Goal: Obtain resource: Obtain resource

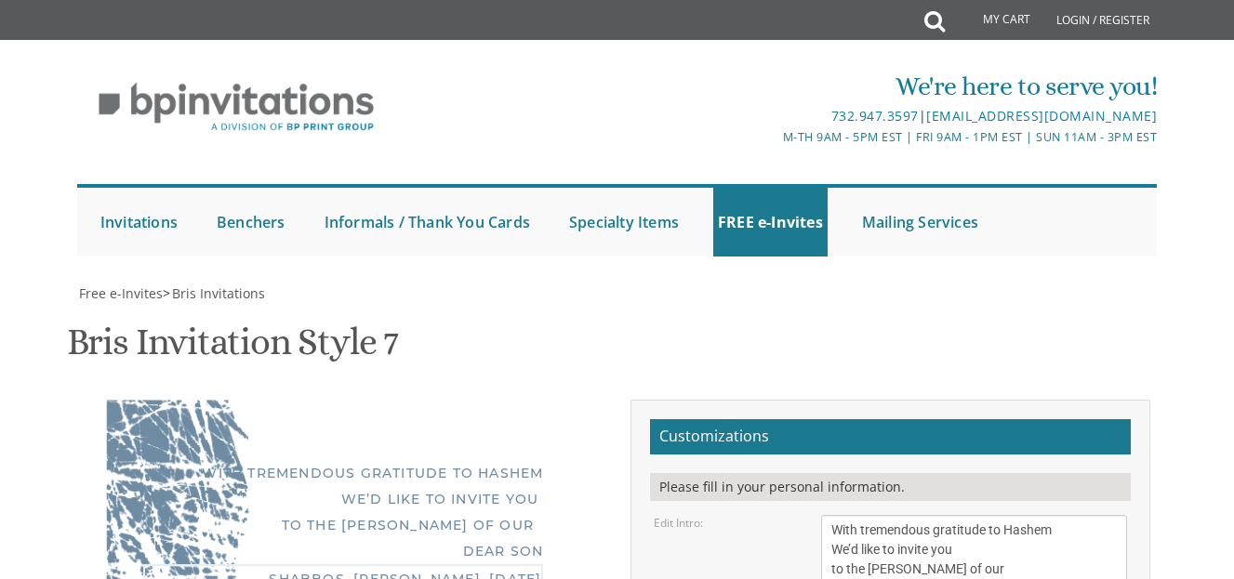
type textarea "Shabbos, Parshas ,September 5th Tehilas Yisroel/ TAPS 3021 Bathurst Street"
click at [911, 515] on textarea "With gratitude to Hashem We’d like to inform you of the bris of our dear son/gr…" at bounding box center [974, 559] width 306 height 89
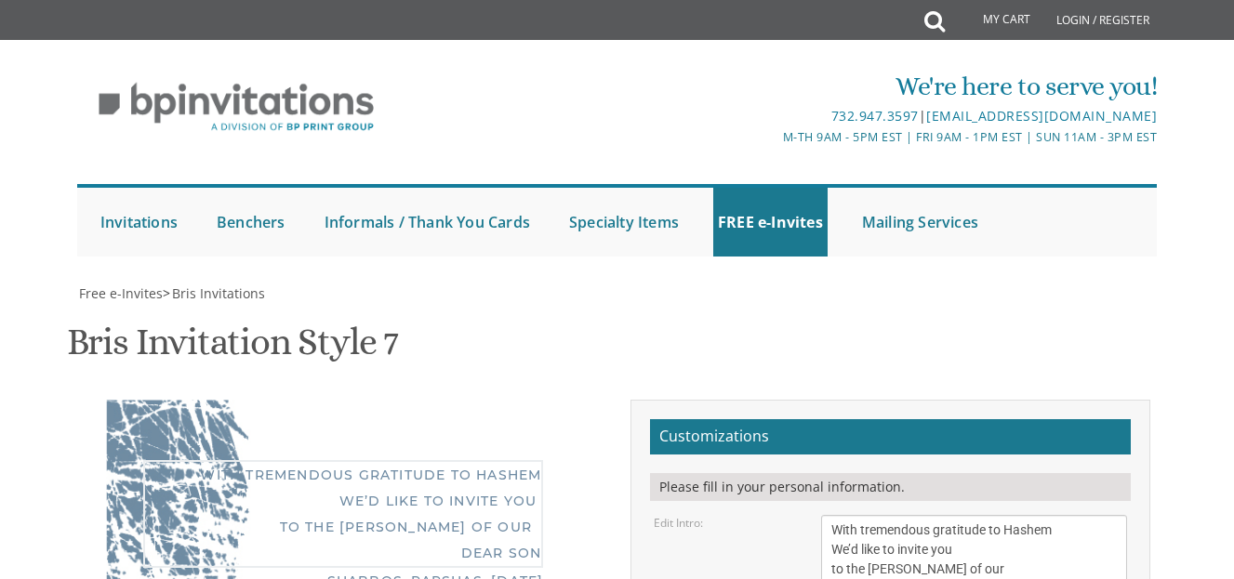
click at [911, 515] on textarea "With gratitude to Hashem We’d like to inform you of the bris of our dear son/gr…" at bounding box center [974, 559] width 306 height 89
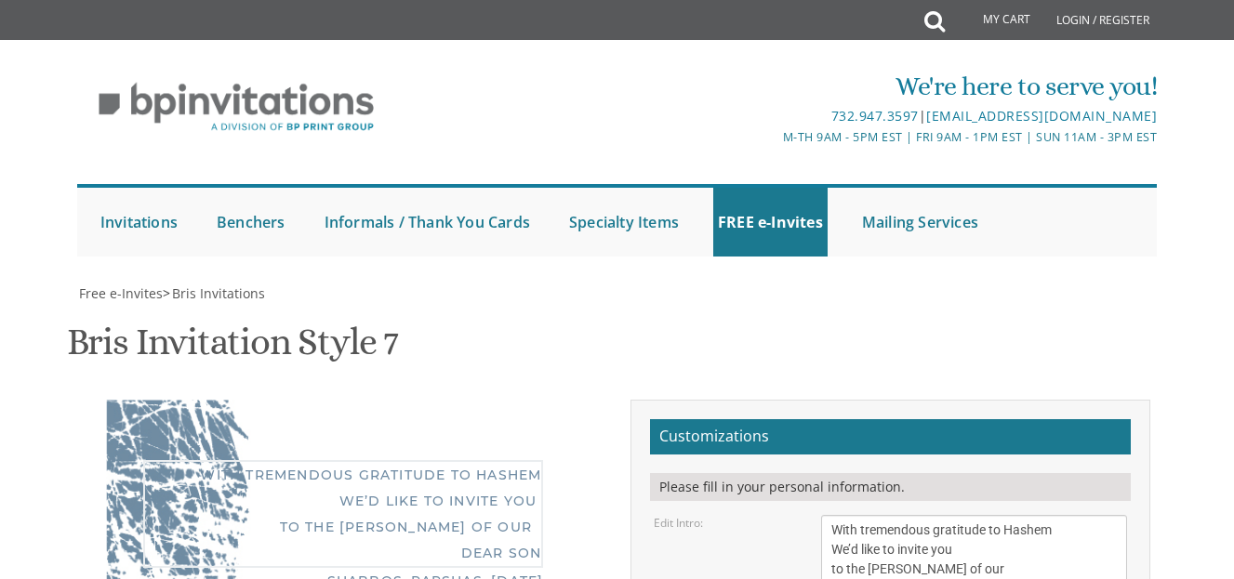
click at [911, 515] on textarea "With gratitude to Hashem We’d like to inform you of the bris of our dear son/gr…" at bounding box center [974, 559] width 306 height 89
click at [903, 515] on textarea "With gratitude to Hashem We’d like to inform you of the bris of our dear son/gr…" at bounding box center [974, 559] width 306 height 89
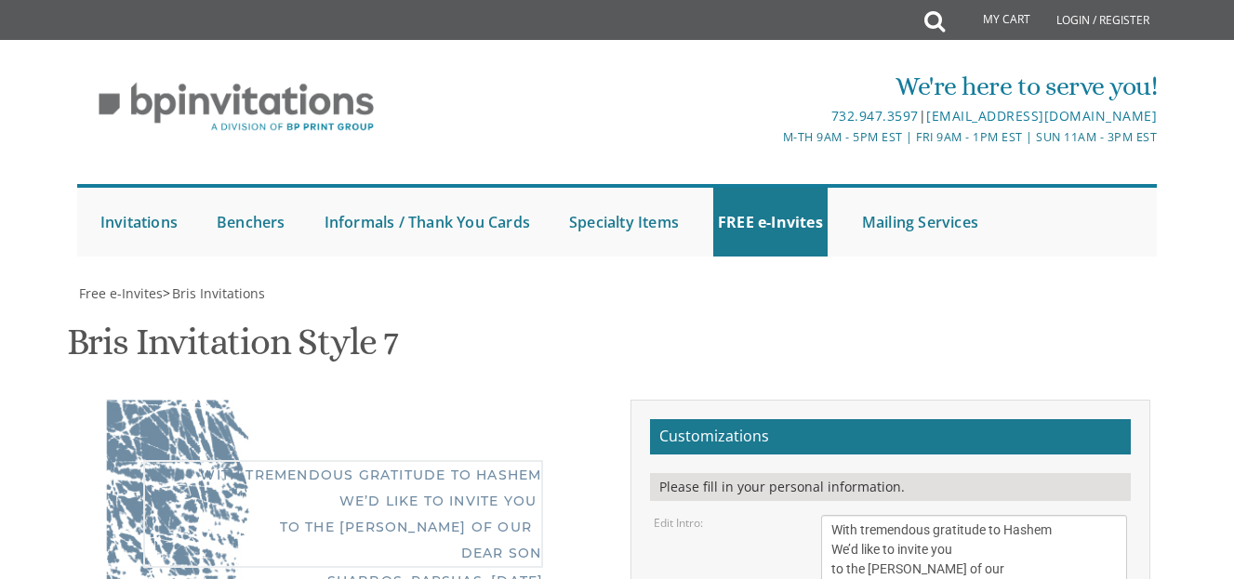
click at [903, 515] on textarea "With gratitude to Hashem We’d like to inform you of the bris of our dear son/gr…" at bounding box center [974, 559] width 306 height 89
click at [893, 515] on textarea "With gratitude to Hashem We’d like to inform you of the bris of our dear son/gr…" at bounding box center [974, 559] width 306 height 89
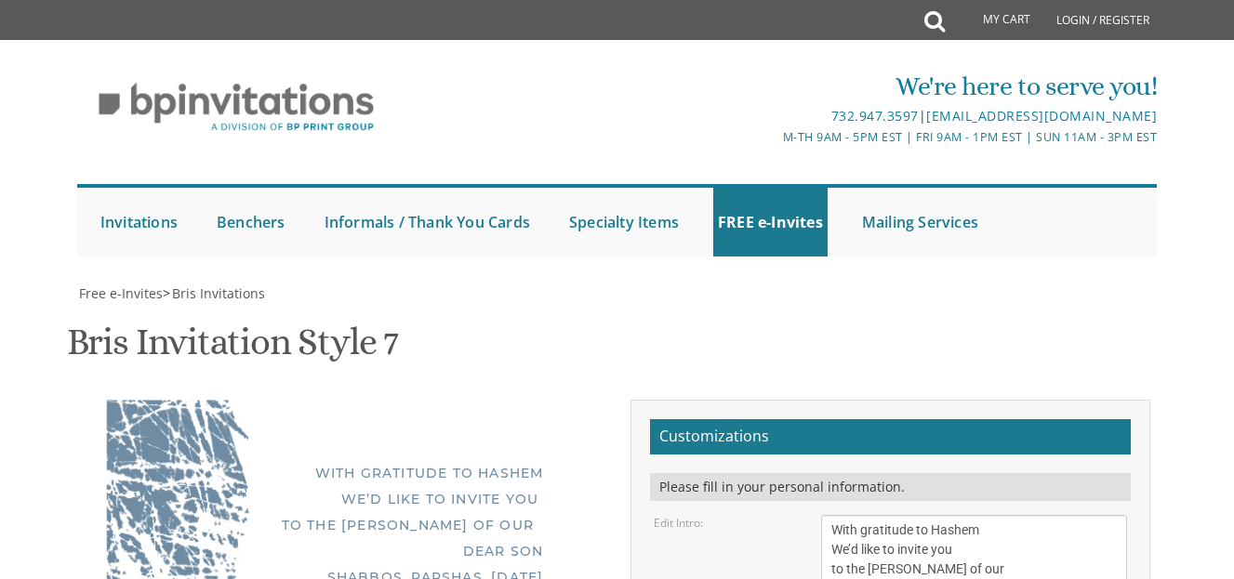
click at [895, 515] on textarea "With gratitude to Hashem We’d like to inform you of the bris of our dear son/gr…" at bounding box center [974, 559] width 306 height 89
click at [917, 515] on textarea "With gratitude to Hashem We’d like to inform you of the bris of our dear son/gr…" at bounding box center [974, 559] width 306 height 89
click at [837, 515] on textarea "With gratitude to Hashem We’d like to inform you of the bris of our dear son/gr…" at bounding box center [974, 559] width 306 height 89
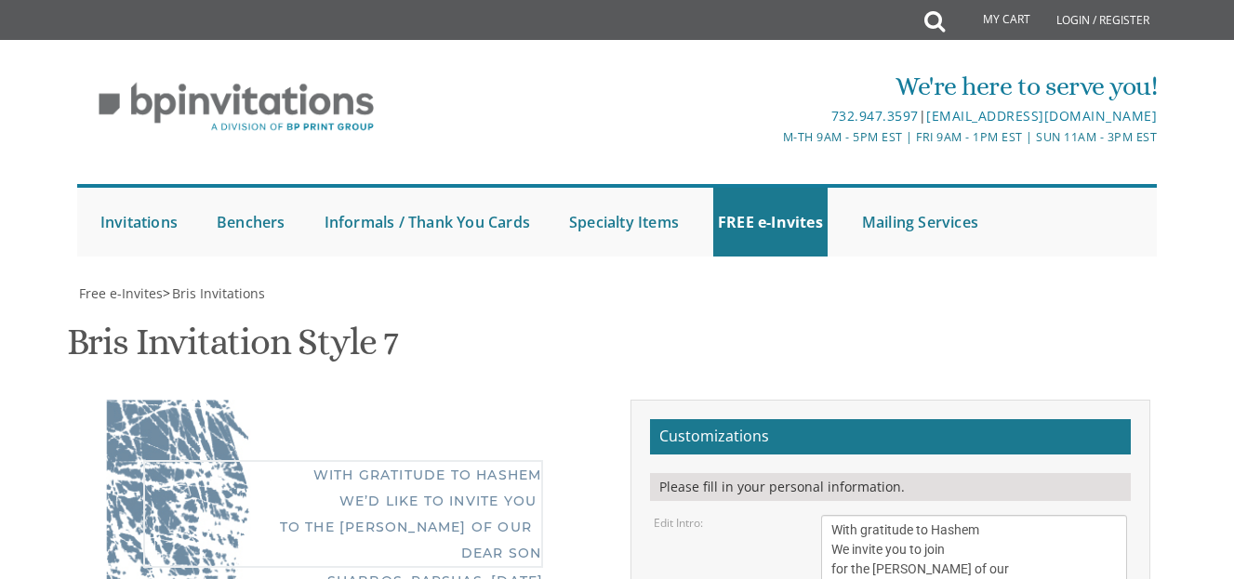
click at [875, 515] on textarea "With gratitude to Hashem We’d like to inform you of the bris of our dear son/gr…" at bounding box center [974, 559] width 306 height 89
click at [925, 515] on textarea "With gratitude to Hashem We’d like to inform you of the bris of our dear son/gr…" at bounding box center [974, 559] width 306 height 89
click at [914, 515] on textarea "With gratitude to Hashem We’d like to inform you of the bris of our dear son/gr…" at bounding box center [974, 559] width 306 height 89
click at [958, 515] on textarea "With gratitude to Hashem We’d like to inform you of the bris of our dear son/gr…" at bounding box center [974, 559] width 306 height 89
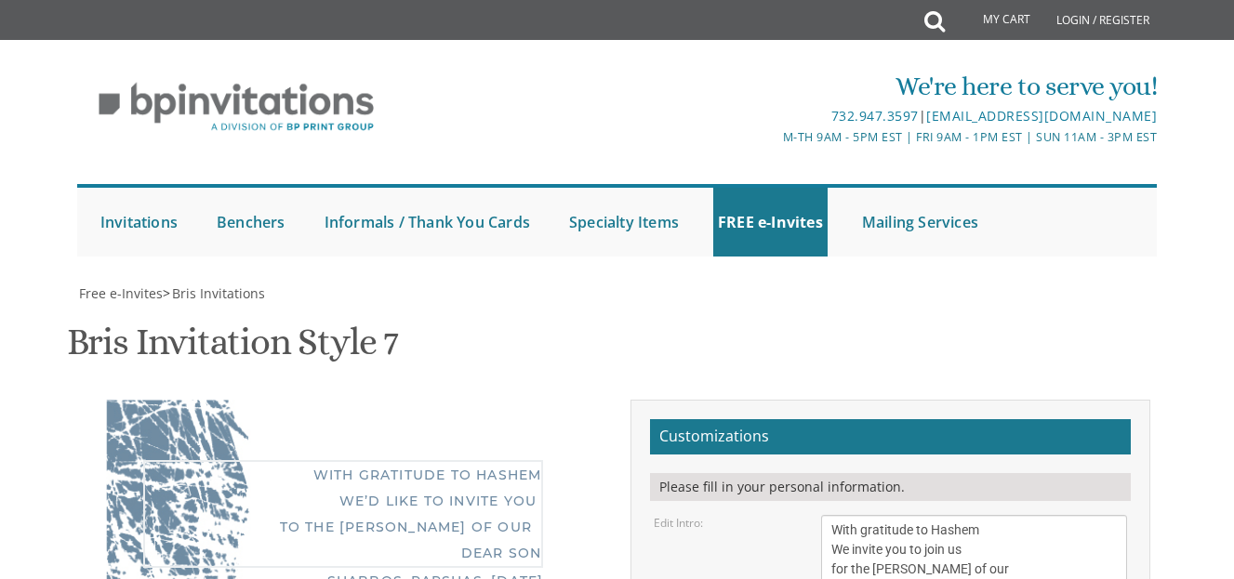
type textarea "With gratitude to Hashem We invite you to join us for the shalom zachor of our …"
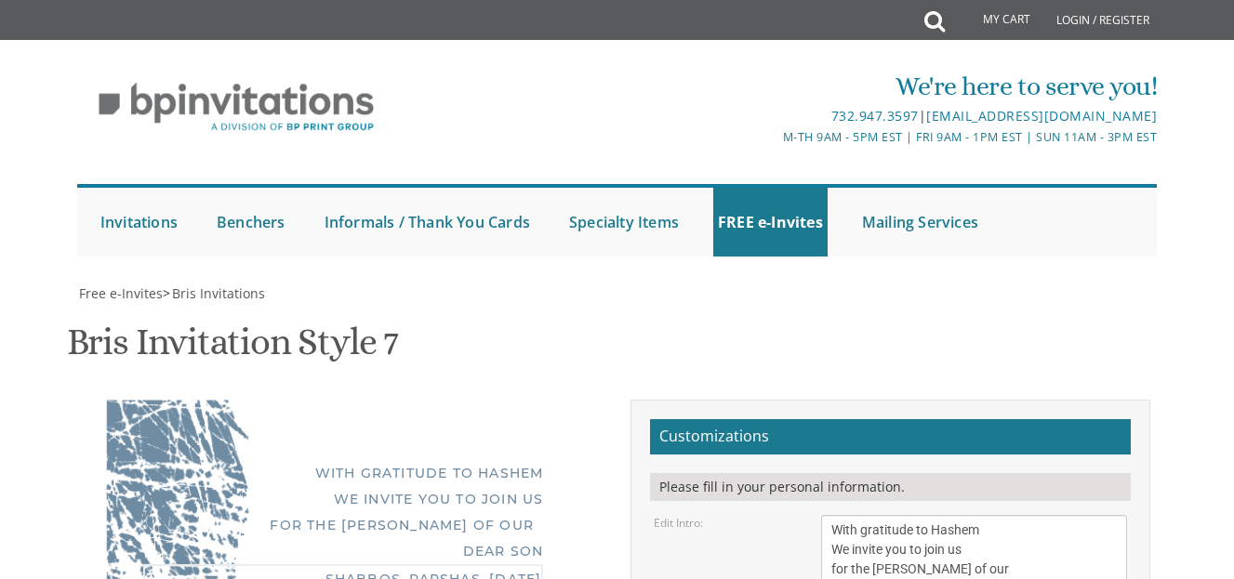
type textarea "This Shabbos Parshas Ki Teitzei Tehilas Yisroel/ TAPS 3021 Bathurst Street"
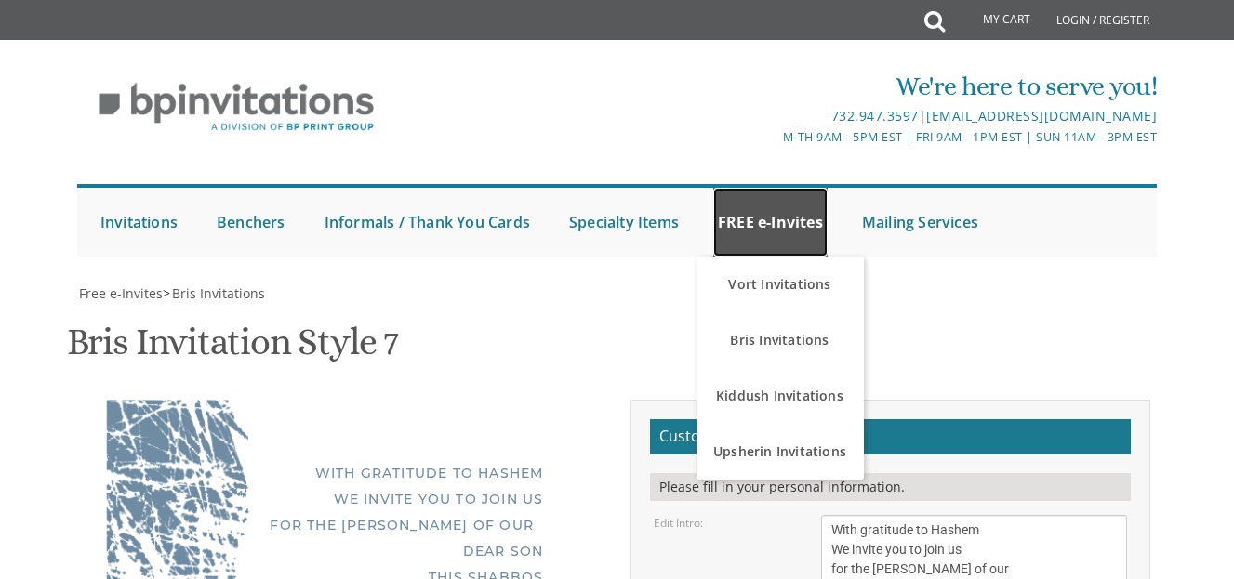
click at [751, 221] on link "FREE e-Invites" at bounding box center [770, 222] width 114 height 69
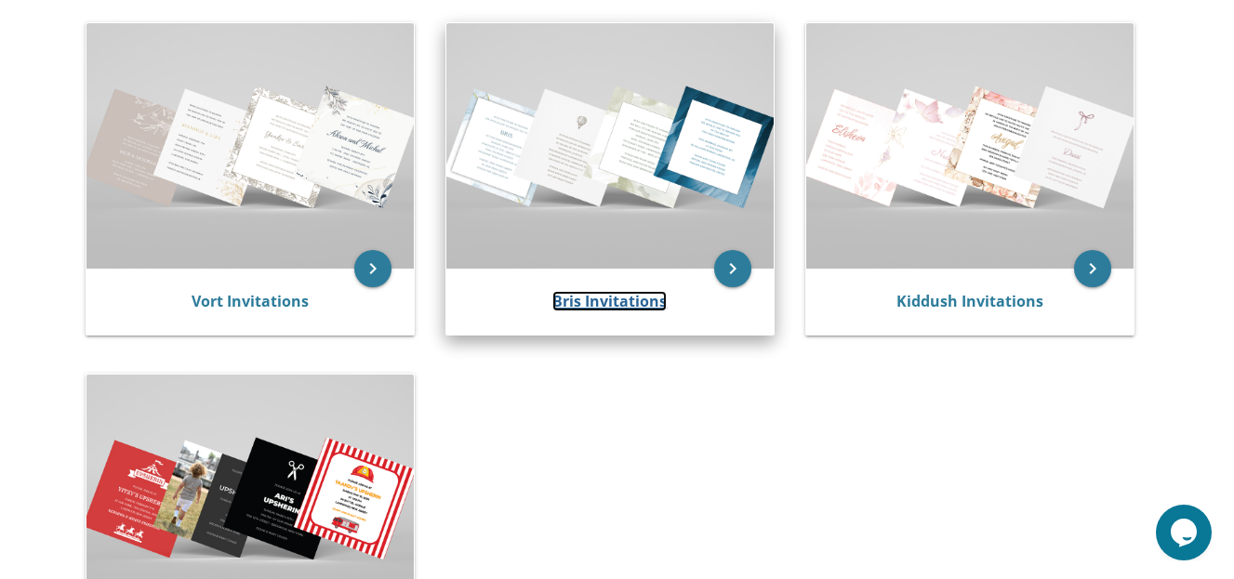
click at [592, 300] on link "Bris Invitations" at bounding box center [609, 301] width 114 height 20
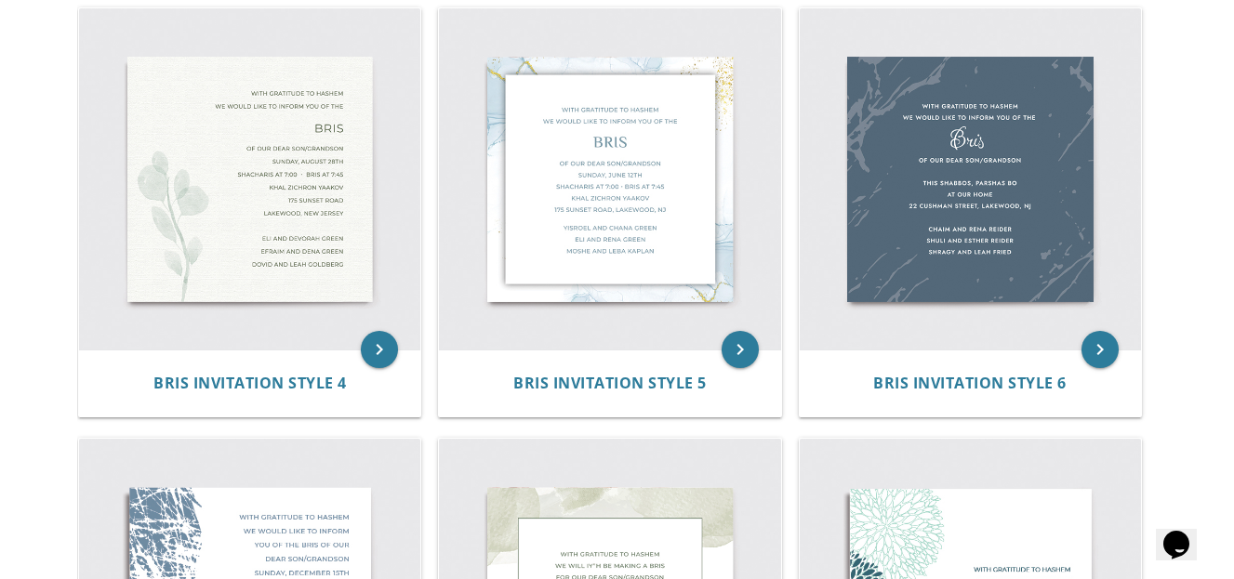
scroll to position [830, 0]
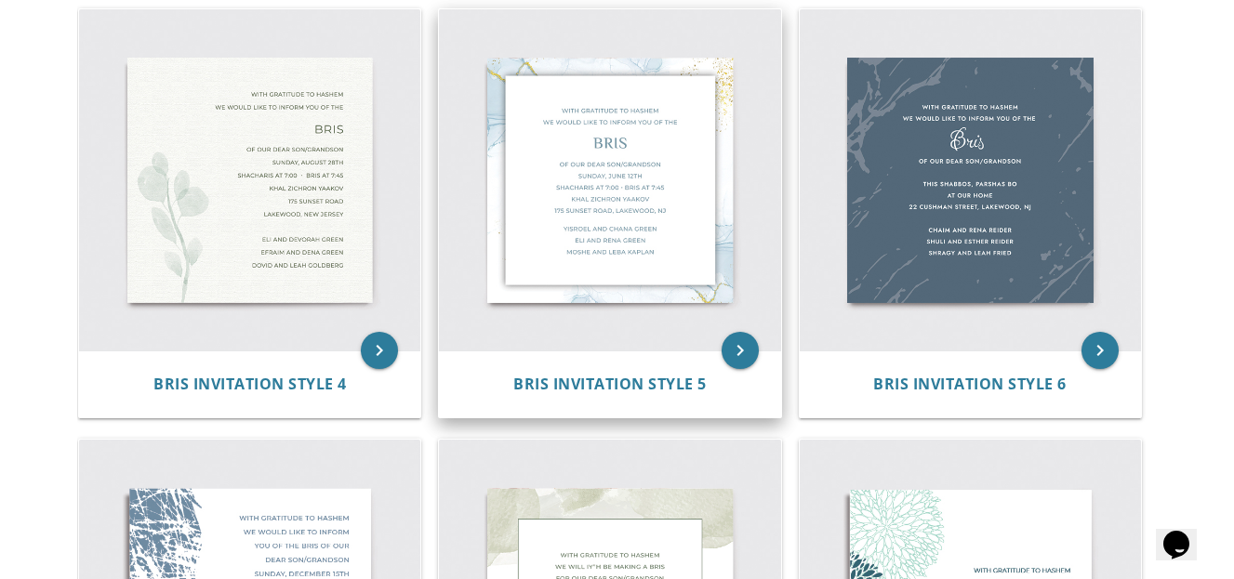
click at [630, 234] on img at bounding box center [609, 179] width 341 height 341
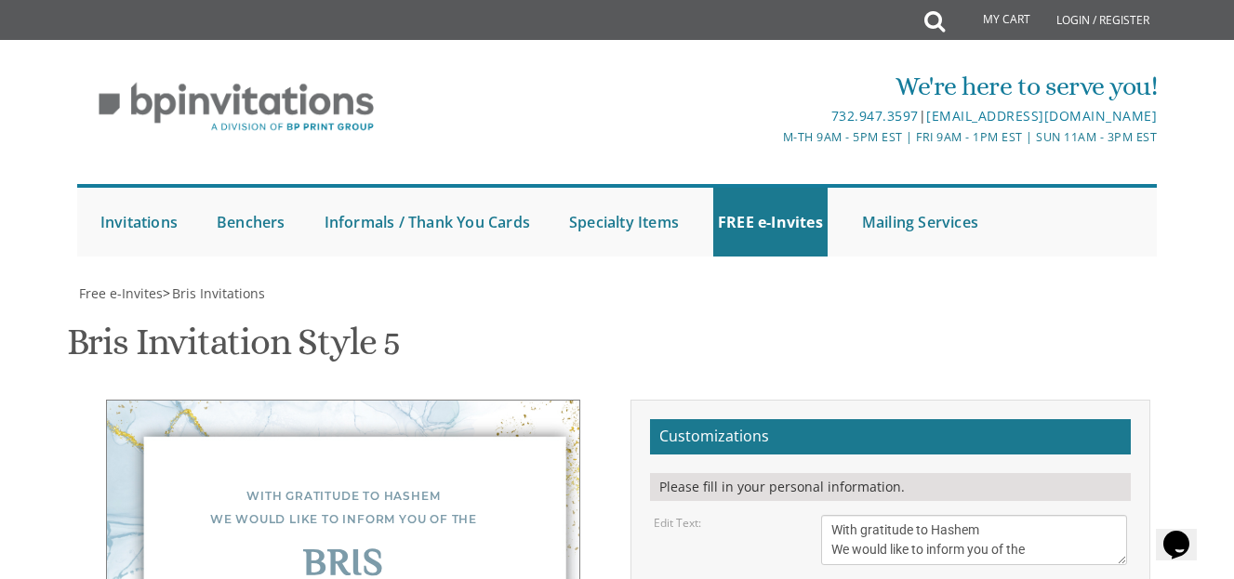
scroll to position [324, 0]
click at [1050, 515] on textarea "With gratitude to Hashem We would like to inform you of the" at bounding box center [974, 540] width 306 height 50
click at [1106, 515] on textarea "With gratitude to Hashem We would like to inform you of the" at bounding box center [974, 540] width 306 height 50
type textarea "With gratitude to Hashem we invite you to join us for the"
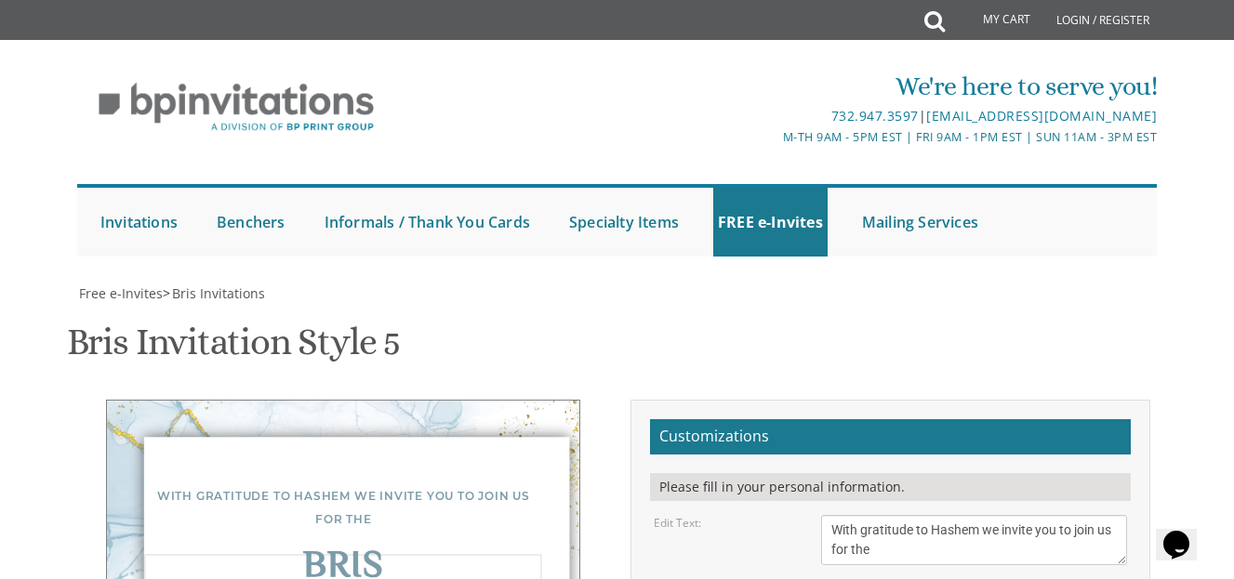
type textarea "B"
type textarea "Shalom Zachor"
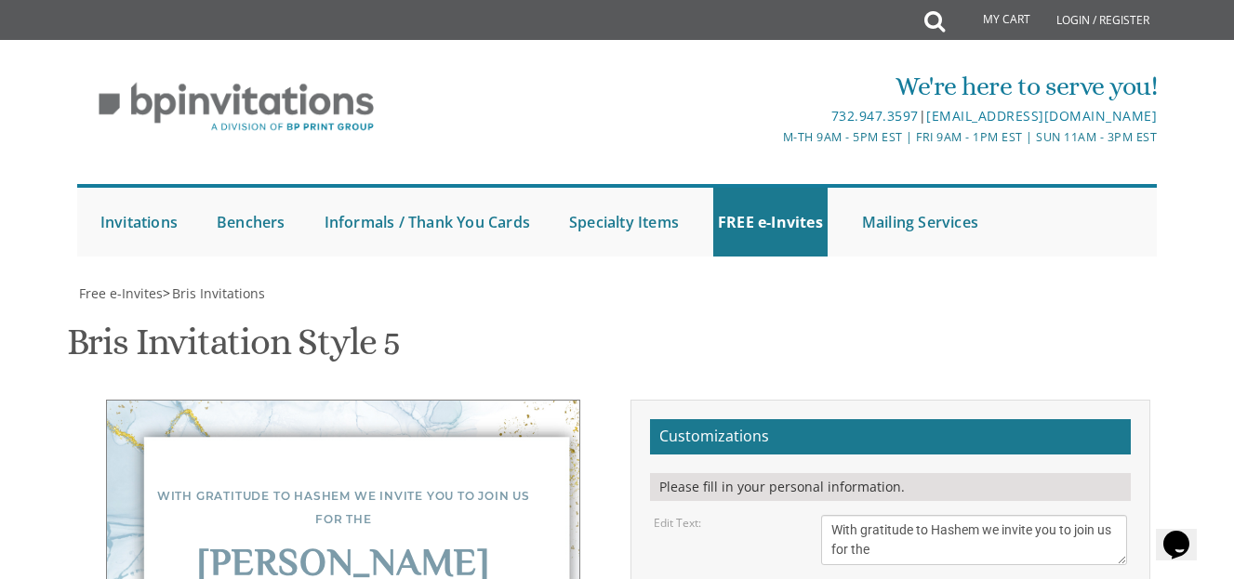
drag, startPoint x: 1045, startPoint y: 395, endPoint x: 826, endPoint y: 353, distance: 223.6
type textarea "Of our dear son This Shabbos Parshas Ki Teitzei Tehilas [PERSON_NAME]/ TAPS"
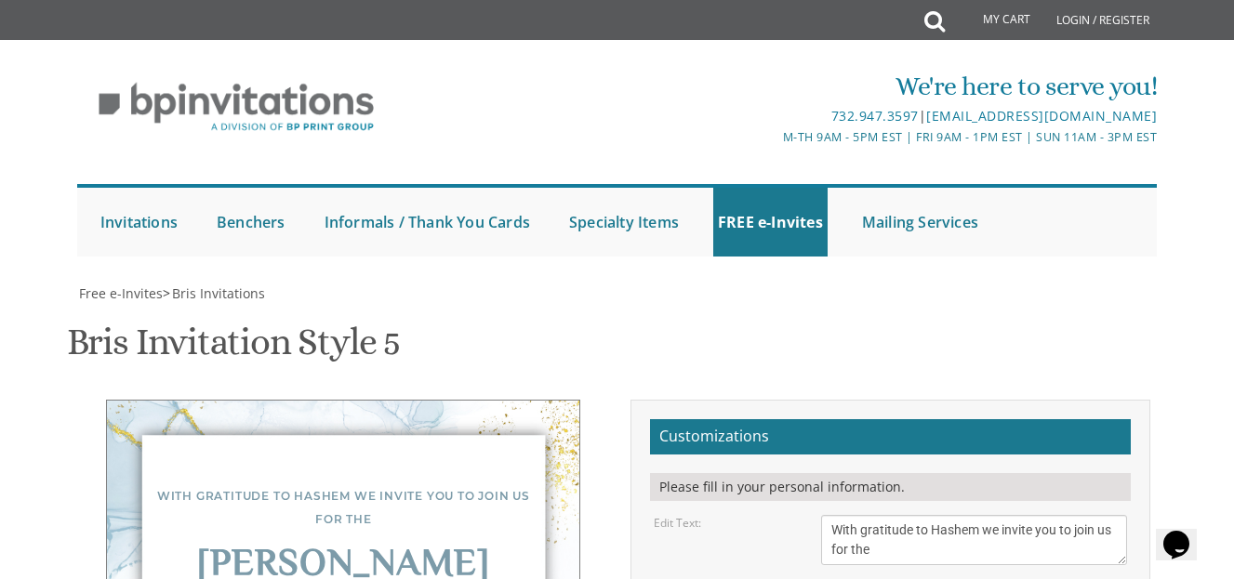
drag, startPoint x: 980, startPoint y: 499, endPoint x: 808, endPoint y: 451, distance: 178.7
type textarea "Benzi and [PERSON_NAME]"
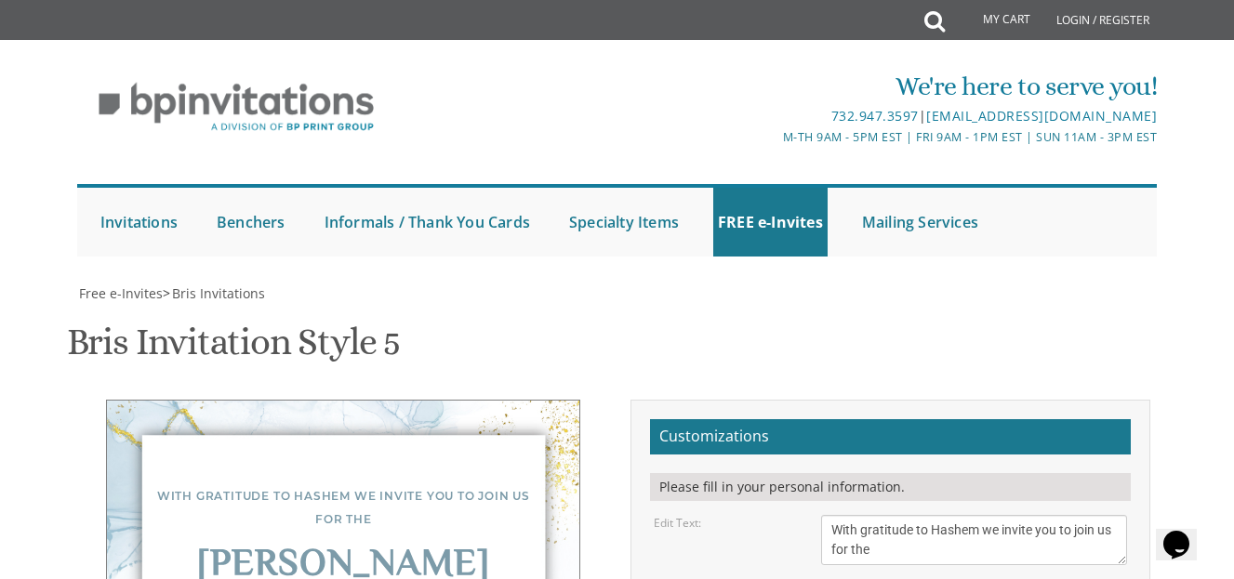
scroll to position [606, 0]
type input "[EMAIL_ADDRESS][DOMAIN_NAME]"
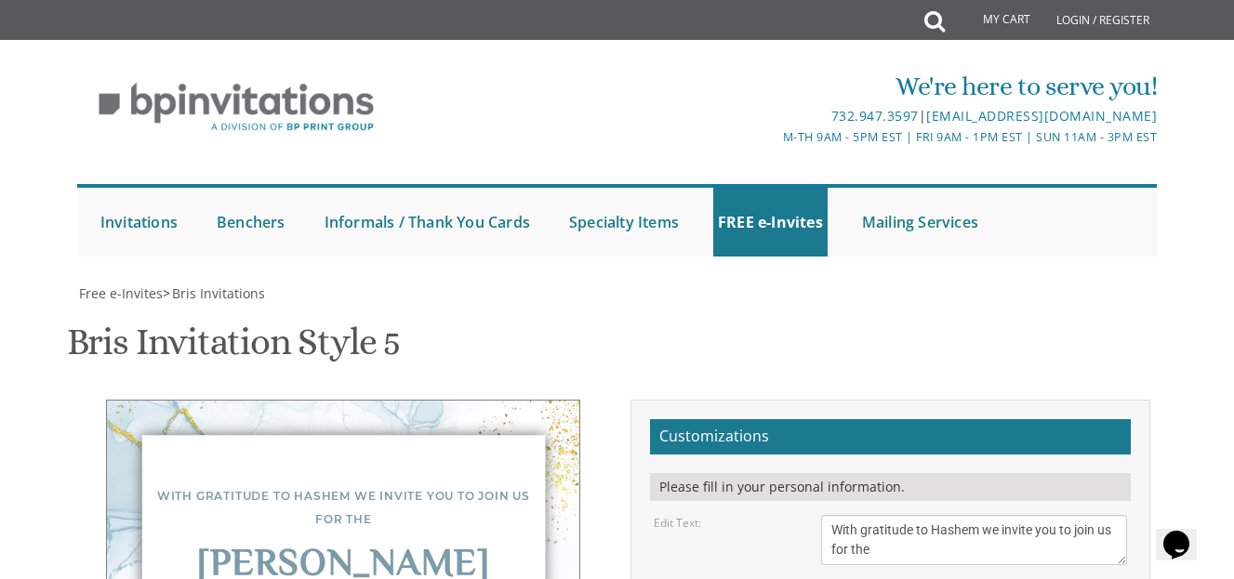
drag, startPoint x: 353, startPoint y: 91, endPoint x: 268, endPoint y: 82, distance: 86.1
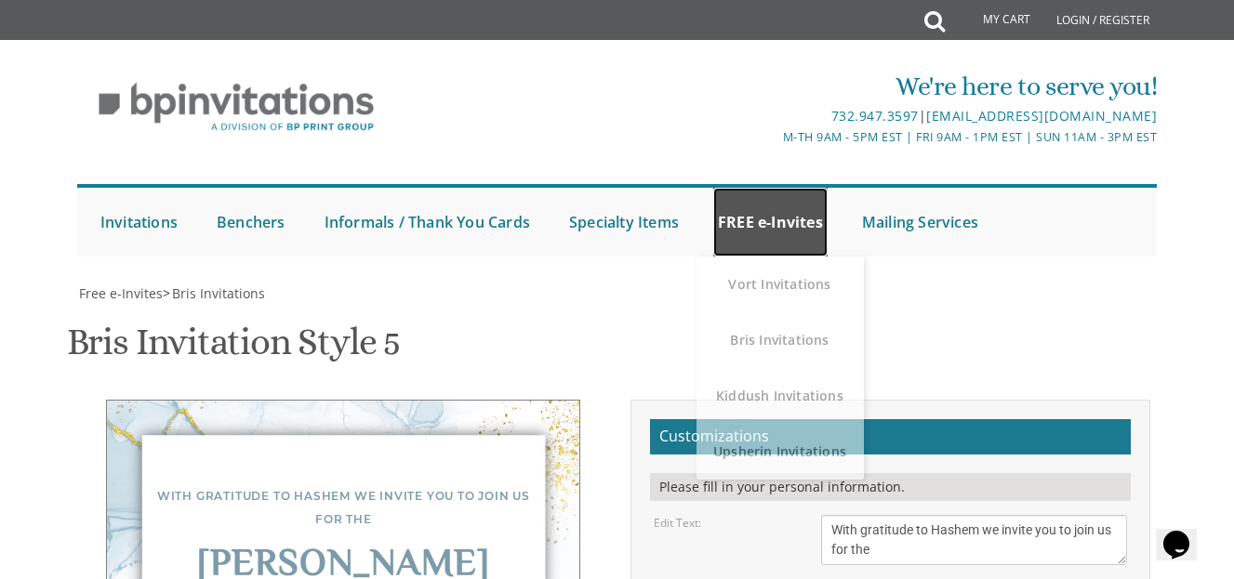
click at [776, 226] on link "FREE e-Invites" at bounding box center [770, 222] width 114 height 69
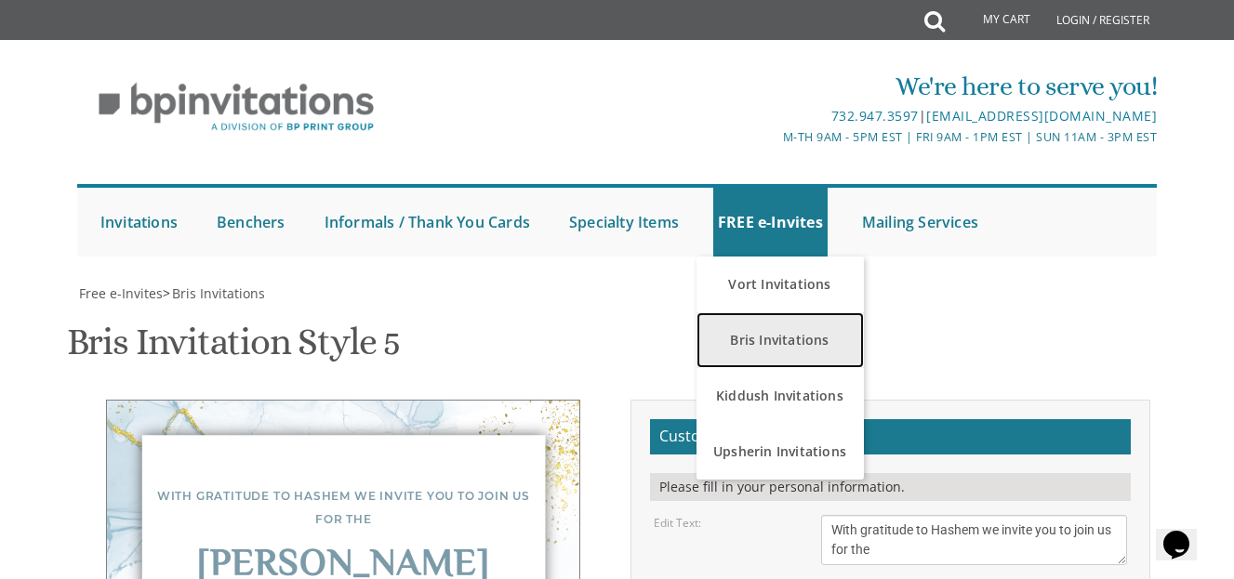
click at [759, 353] on link "Bris Invitations" at bounding box center [780, 341] width 167 height 56
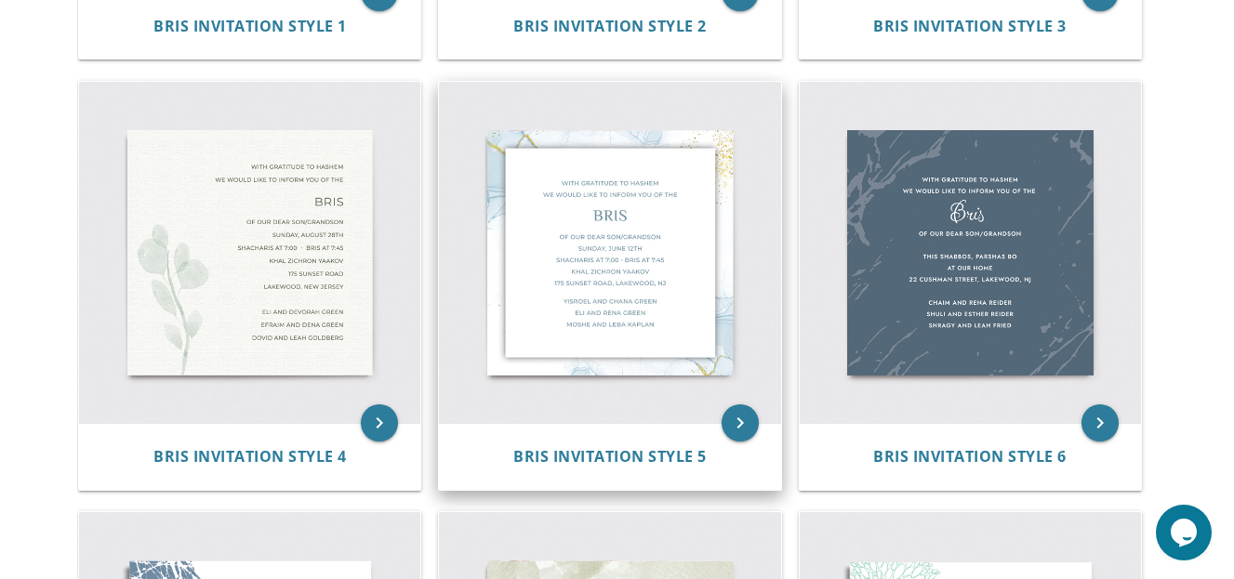
scroll to position [758, 0]
click at [626, 311] on img at bounding box center [609, 251] width 341 height 341
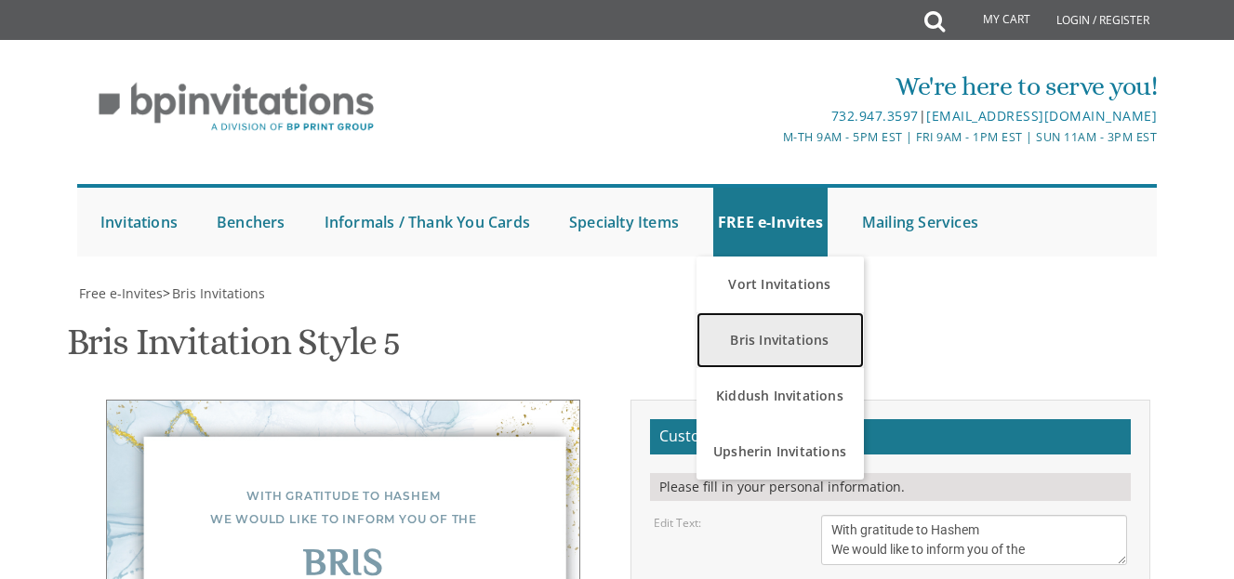
click at [765, 347] on link "Bris Invitations" at bounding box center [780, 341] width 167 height 56
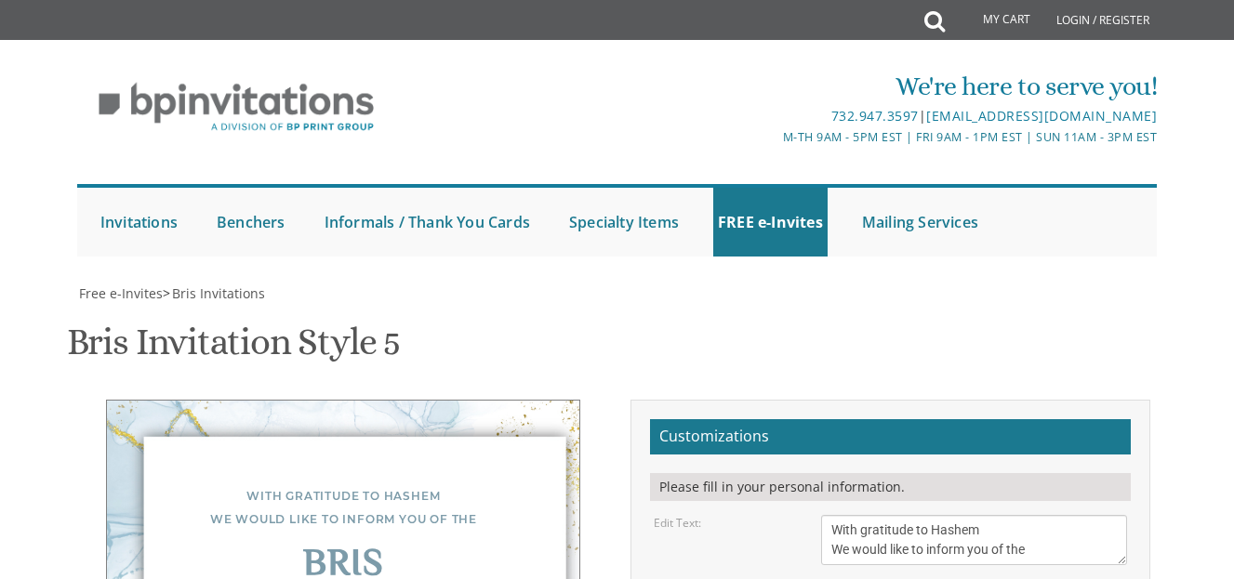
scroll to position [371, 0]
click at [1047, 515] on textarea "With gratitude to Hashem We would like to inform you of the" at bounding box center [974, 540] width 306 height 50
drag, startPoint x: 1047, startPoint y: 189, endPoint x: 954, endPoint y: 187, distance: 93.0
drag, startPoint x: 954, startPoint y: 187, endPoint x: 880, endPoint y: 233, distance: 87.3
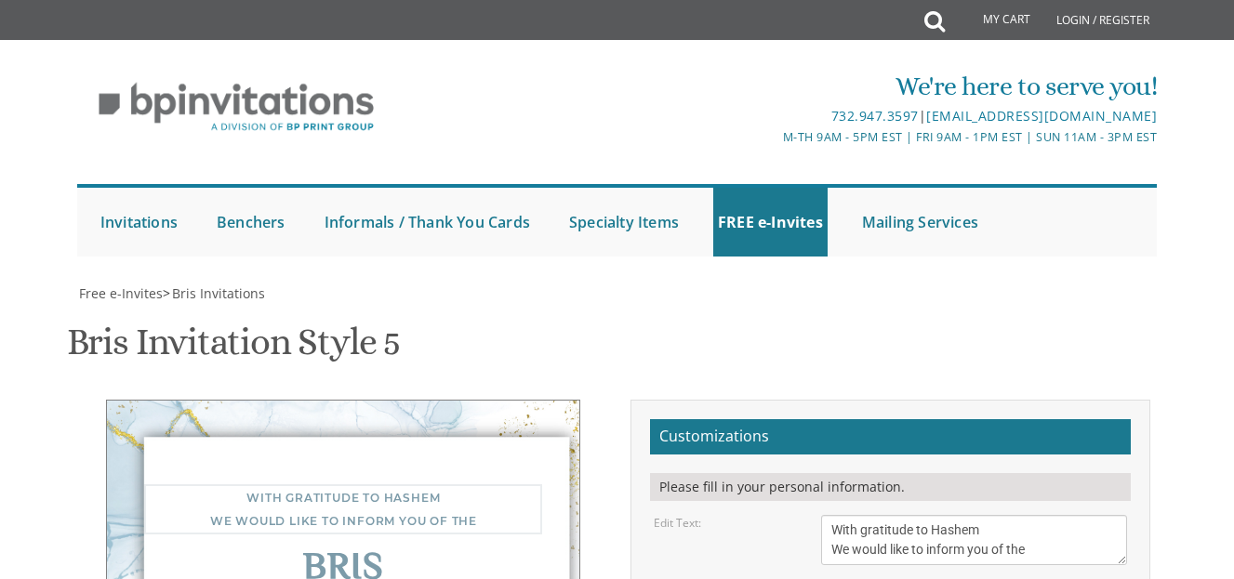
click at [1053, 515] on textarea "With gratitude to Hashem We would like to inform you of the" at bounding box center [974, 540] width 306 height 50
type textarea "With gratitude to Hashem We invite you to the"
type textarea "B"
type textarea "[PERSON_NAME]"
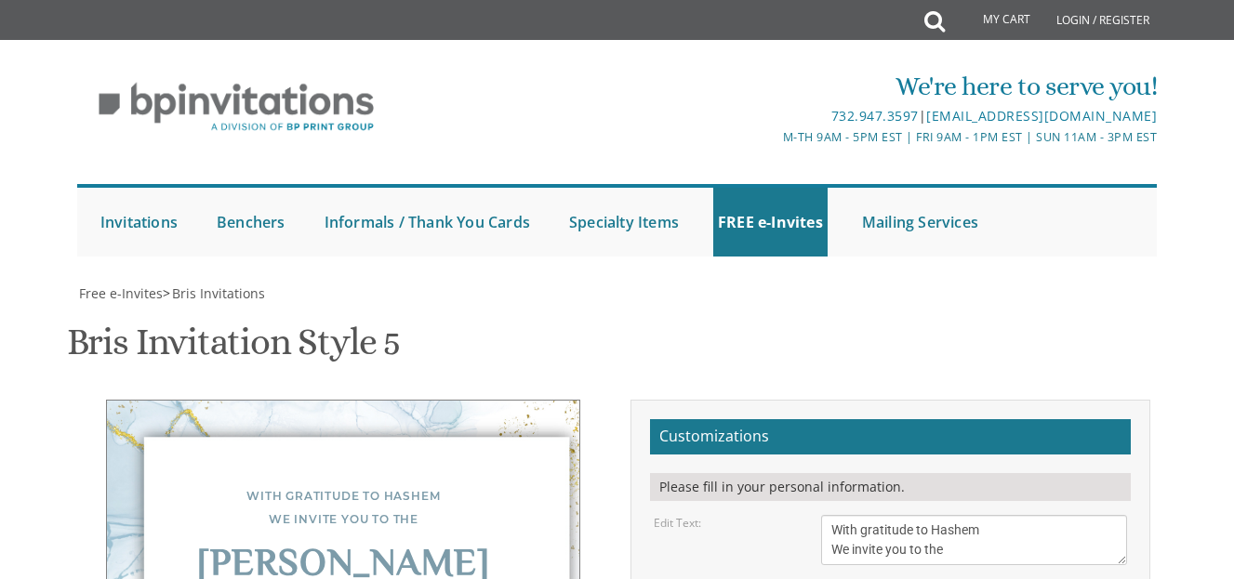
drag, startPoint x: 1069, startPoint y: 352, endPoint x: 830, endPoint y: 313, distance: 242.2
type textarea "Of our dear son This Shabbos Parshas Ki Teitzei Tehilas [PERSON_NAME]/ TAPS"
drag, startPoint x: 974, startPoint y: 448, endPoint x: 838, endPoint y: 432, distance: 136.8
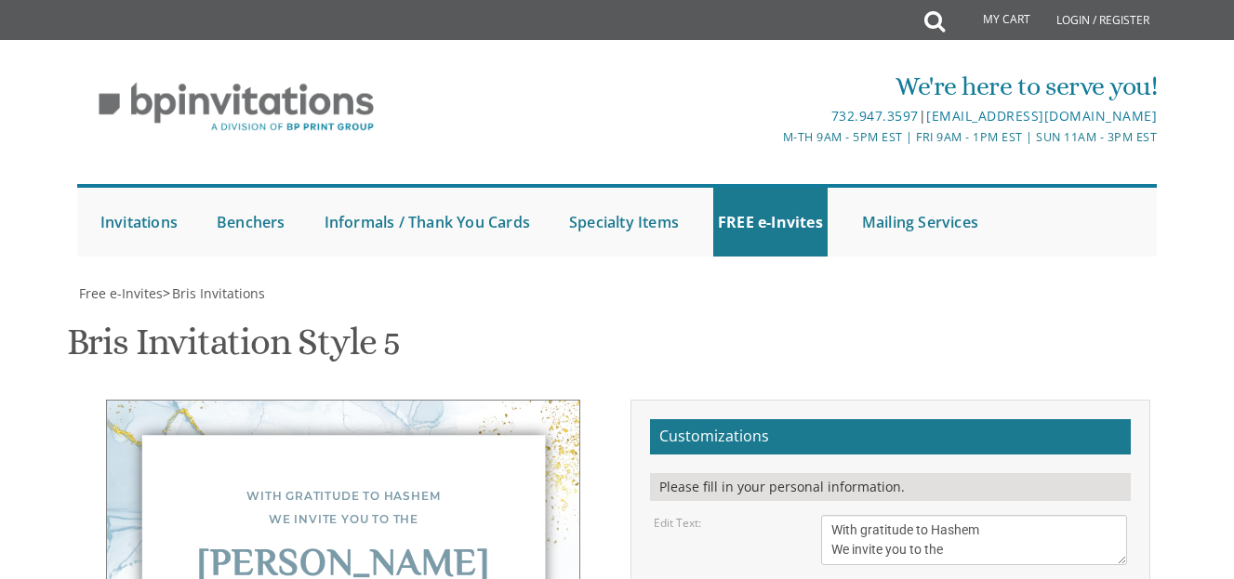
drag, startPoint x: 838, startPoint y: 432, endPoint x: 789, endPoint y: 411, distance: 53.4
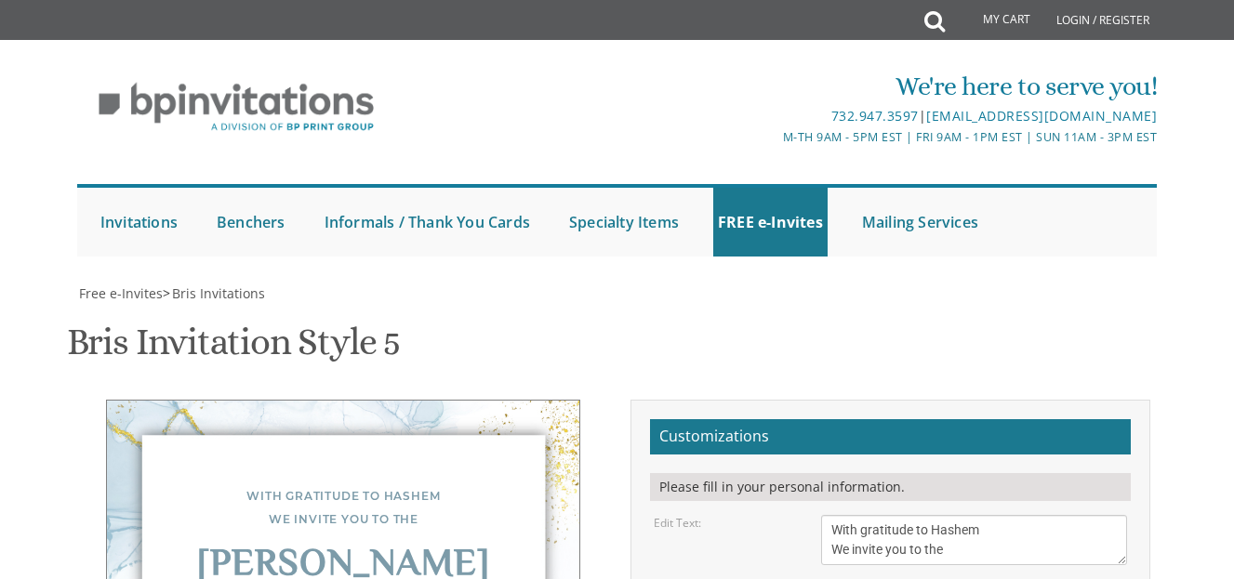
drag, startPoint x: 972, startPoint y: 410, endPoint x: 808, endPoint y: 413, distance: 163.7
type textarea "Benzi and [PERSON_NAME]"
drag, startPoint x: 477, startPoint y: 329, endPoint x: 350, endPoint y: 239, distance: 156.1
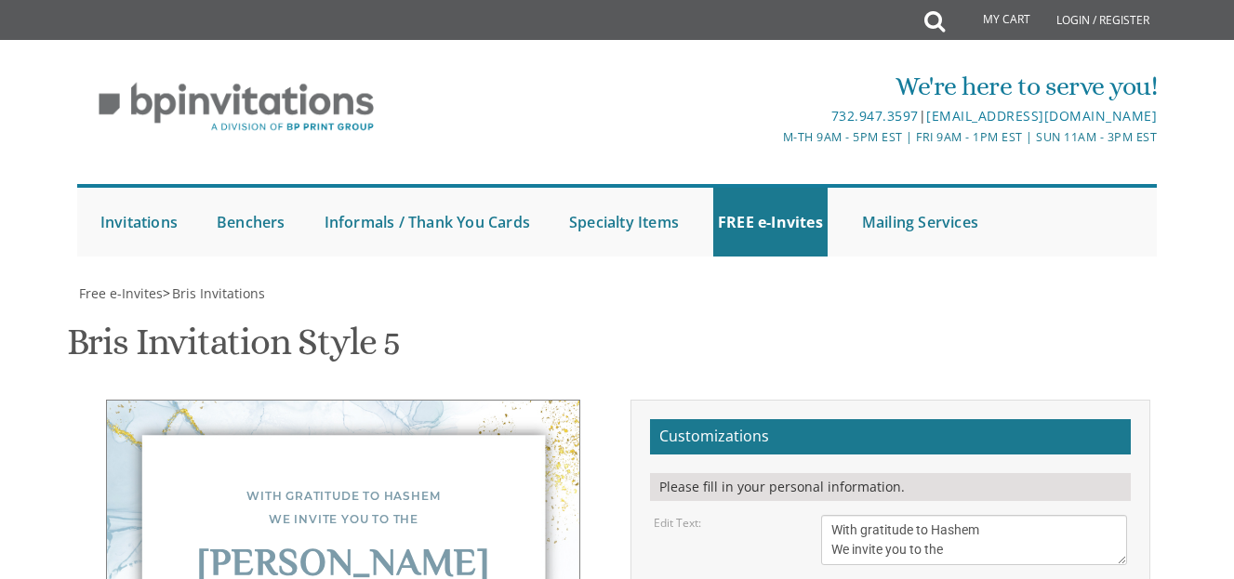
drag, startPoint x: 350, startPoint y: 239, endPoint x: 220, endPoint y: 258, distance: 131.5
drag, startPoint x: 220, startPoint y: 258, endPoint x: 201, endPoint y: 297, distance: 43.3
drag, startPoint x: 201, startPoint y: 297, endPoint x: 207, endPoint y: 100, distance: 196.4
drag, startPoint x: 207, startPoint y: 100, endPoint x: 158, endPoint y: 131, distance: 58.1
click at [158, 485] on div "With gratitude to Hashem We invite you to the" at bounding box center [343, 508] width 398 height 47
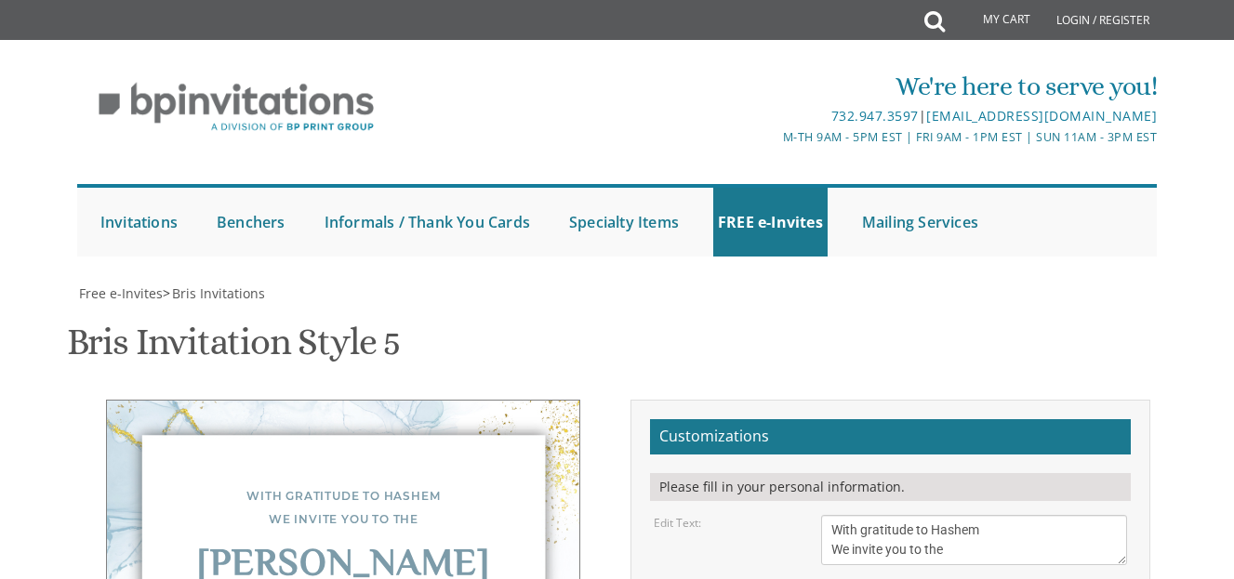
drag, startPoint x: 158, startPoint y: 131, endPoint x: 327, endPoint y: 101, distance: 171.9
drag, startPoint x: 327, startPoint y: 101, endPoint x: 220, endPoint y: 277, distance: 206.3
drag, startPoint x: 220, startPoint y: 277, endPoint x: 184, endPoint y: 250, distance: 44.5
drag, startPoint x: 184, startPoint y: 250, endPoint x: 162, endPoint y: 166, distance: 86.6
drag, startPoint x: 162, startPoint y: 166, endPoint x: 189, endPoint y: 128, distance: 46.7
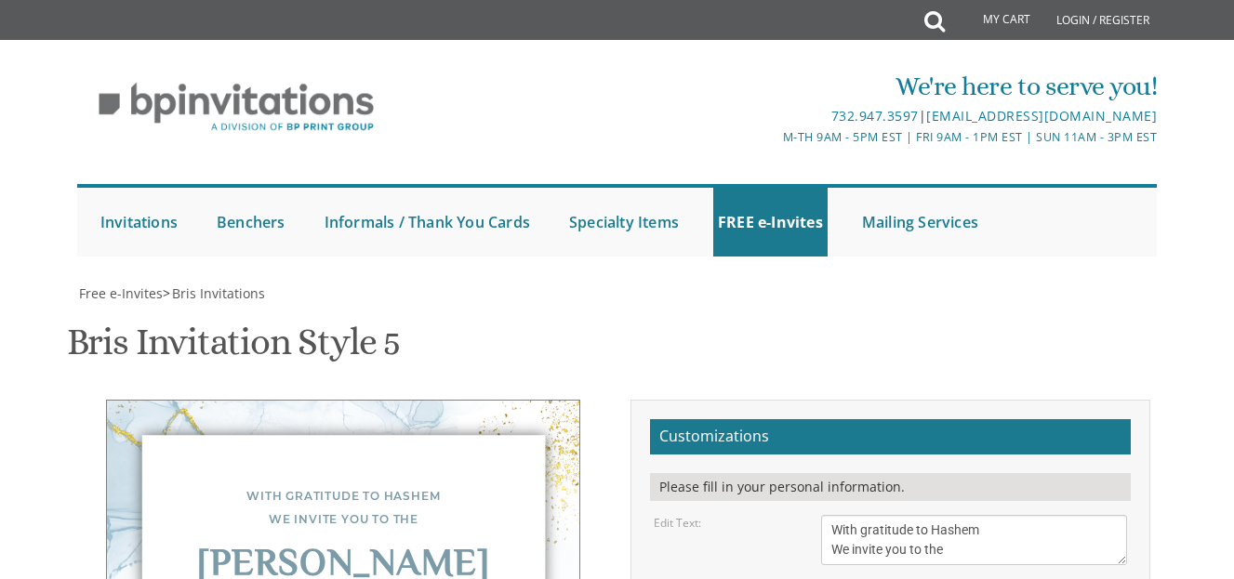
drag, startPoint x: 189, startPoint y: 128, endPoint x: 161, endPoint y: 100, distance: 39.5
drag, startPoint x: 161, startPoint y: 100, endPoint x: 538, endPoint y: 154, distance: 380.5
drag, startPoint x: 538, startPoint y: 154, endPoint x: 506, endPoint y: 120, distance: 46.7
drag, startPoint x: 506, startPoint y: 120, endPoint x: 469, endPoint y: 374, distance: 256.6
drag, startPoint x: 469, startPoint y: 374, endPoint x: 429, endPoint y: 378, distance: 40.2
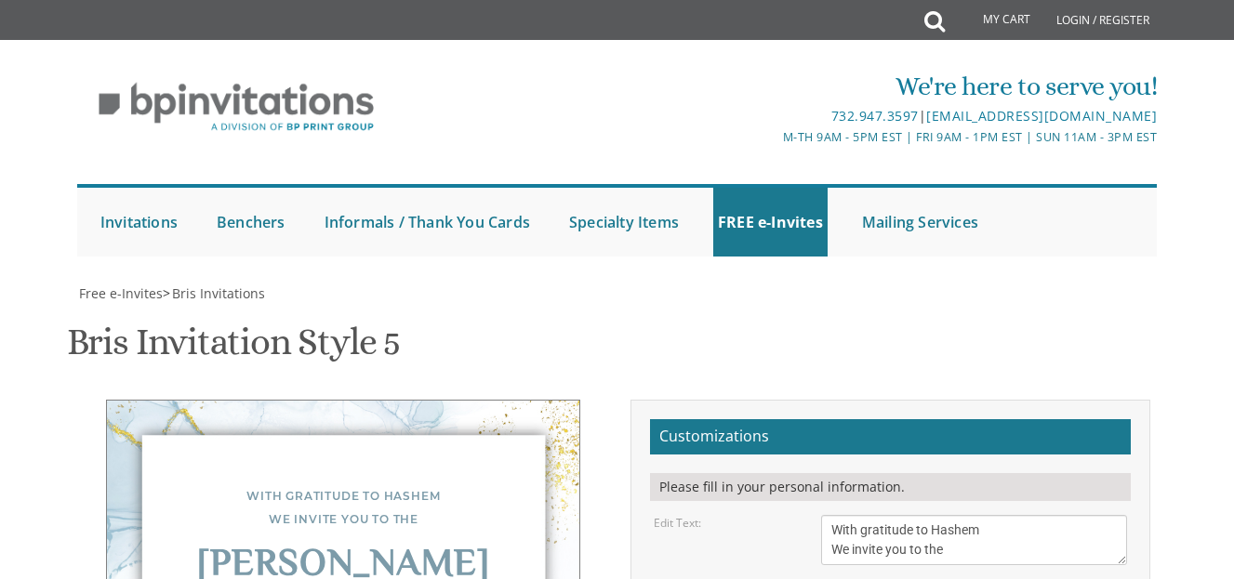
drag, startPoint x: 429, startPoint y: 378, endPoint x: 195, endPoint y: 318, distance: 240.9
drag, startPoint x: 195, startPoint y: 318, endPoint x: 530, endPoint y: 352, distance: 336.5
drag, startPoint x: 530, startPoint y: 352, endPoint x: 458, endPoint y: 314, distance: 81.5
drag, startPoint x: 458, startPoint y: 314, endPoint x: 332, endPoint y: 573, distance: 287.5
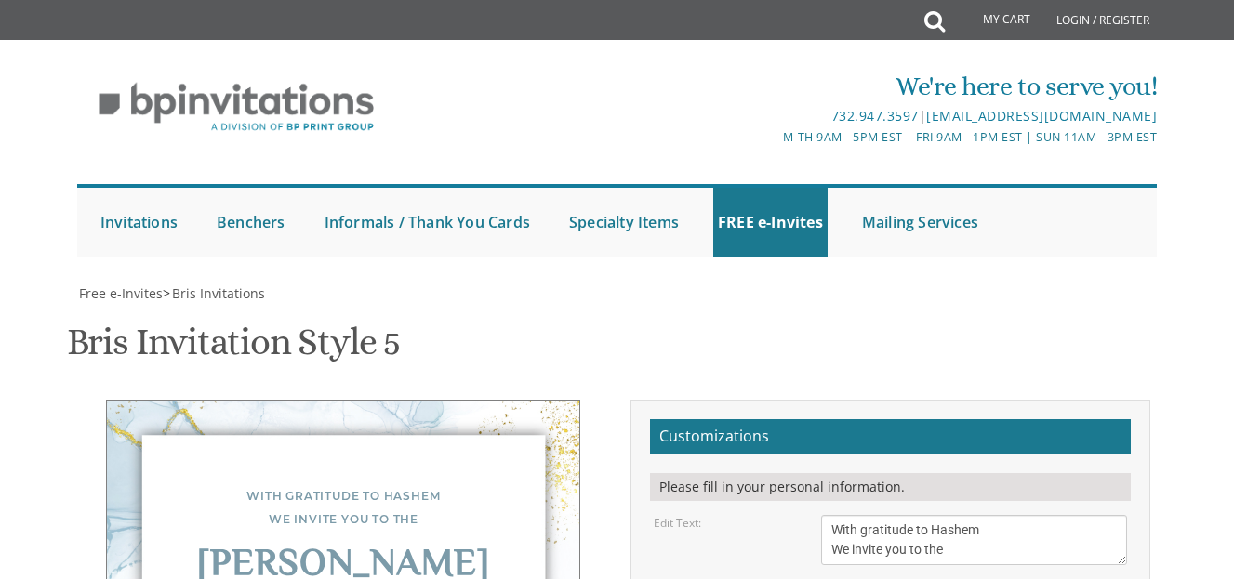
click at [319, 579] on html "My Cart Total: View Cart Item(s) Submit My Cart Total: View Cart Item(s) Login …" at bounding box center [617, 289] width 1234 height 579
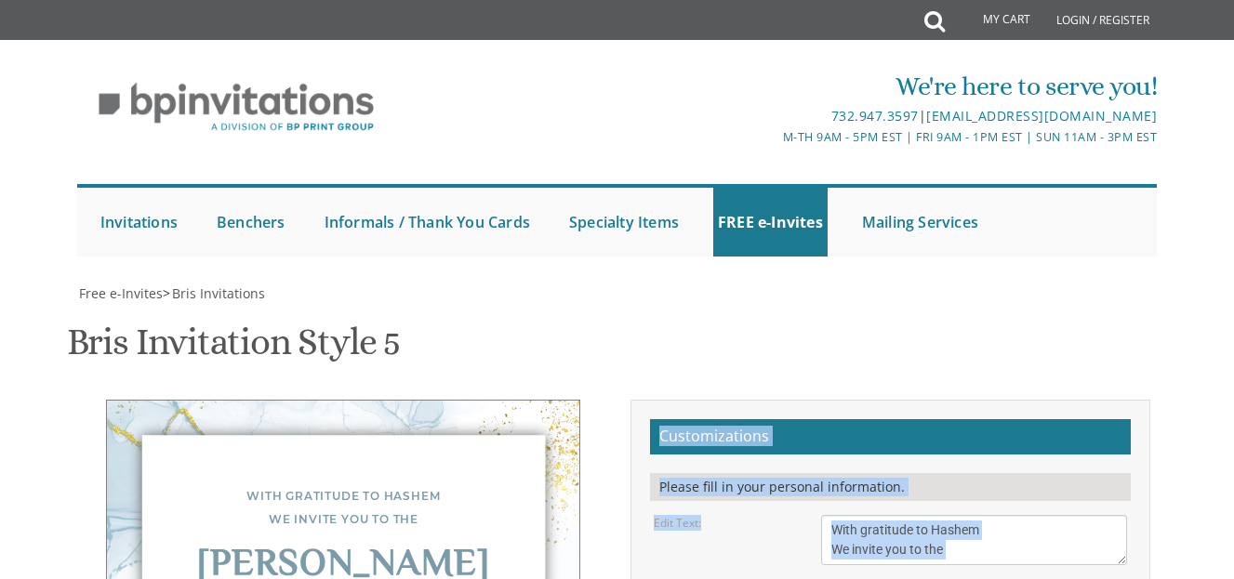
click at [319, 579] on html "My Cart Total: View Cart Item(s) Submit My Cart Total: View Cart Item(s) Login …" at bounding box center [617, 289] width 1234 height 579
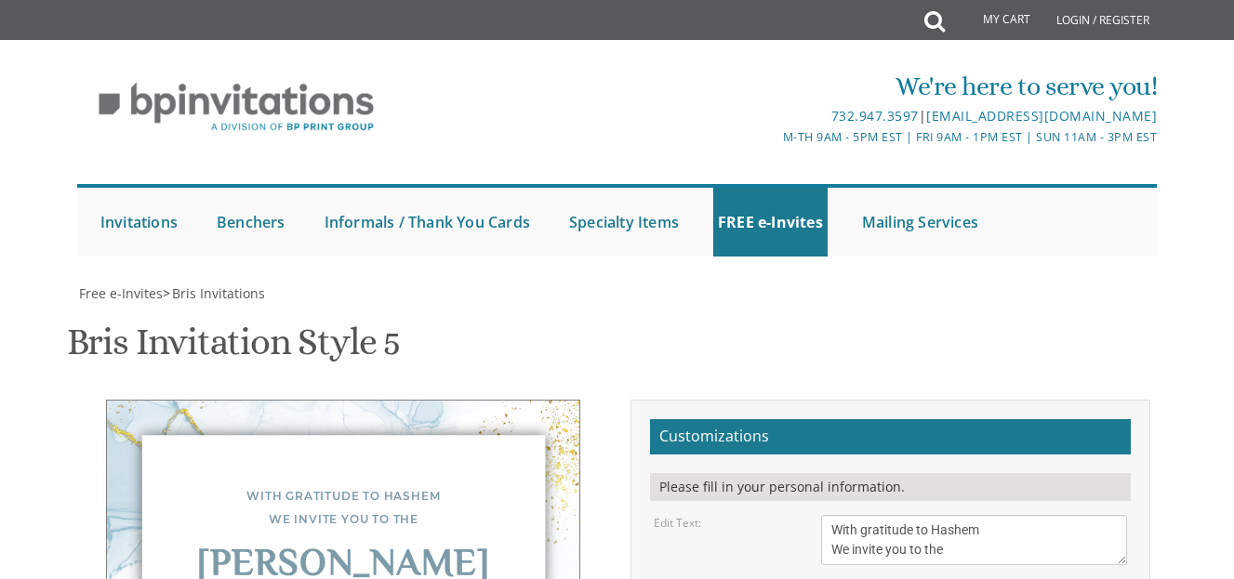
scroll to position [550, 0]
drag, startPoint x: 257, startPoint y: 179, endPoint x: 195, endPoint y: 167, distance: 62.4
drag, startPoint x: 195, startPoint y: 167, endPoint x: 206, endPoint y: 105, distance: 63.3
drag, startPoint x: 206, startPoint y: 105, endPoint x: 194, endPoint y: 82, distance: 26.2
drag, startPoint x: 194, startPoint y: 82, endPoint x: 182, endPoint y: 191, distance: 109.5
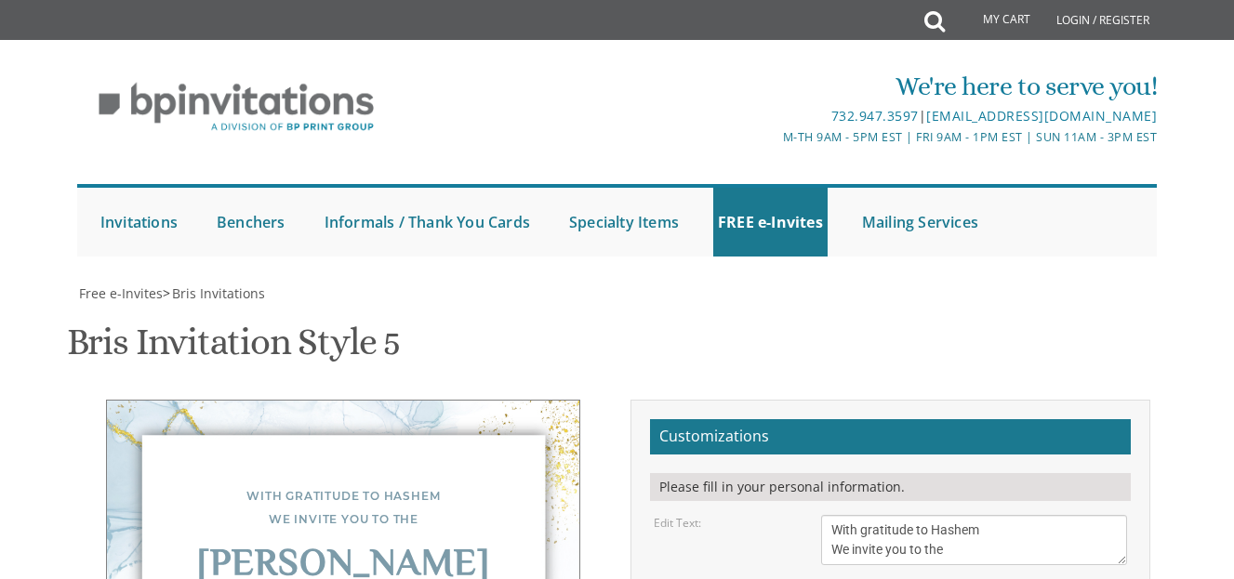
drag, startPoint x: 182, startPoint y: 191, endPoint x: 181, endPoint y: 88, distance: 102.3
drag, startPoint x: 186, startPoint y: 111, endPoint x: 180, endPoint y: 81, distance: 30.3
drag, startPoint x: 180, startPoint y: 81, endPoint x: 220, endPoint y: 53, distance: 48.0
drag, startPoint x: 220, startPoint y: 53, endPoint x: 178, endPoint y: 34, distance: 45.8
drag, startPoint x: 178, startPoint y: 34, endPoint x: 157, endPoint y: 55, distance: 28.9
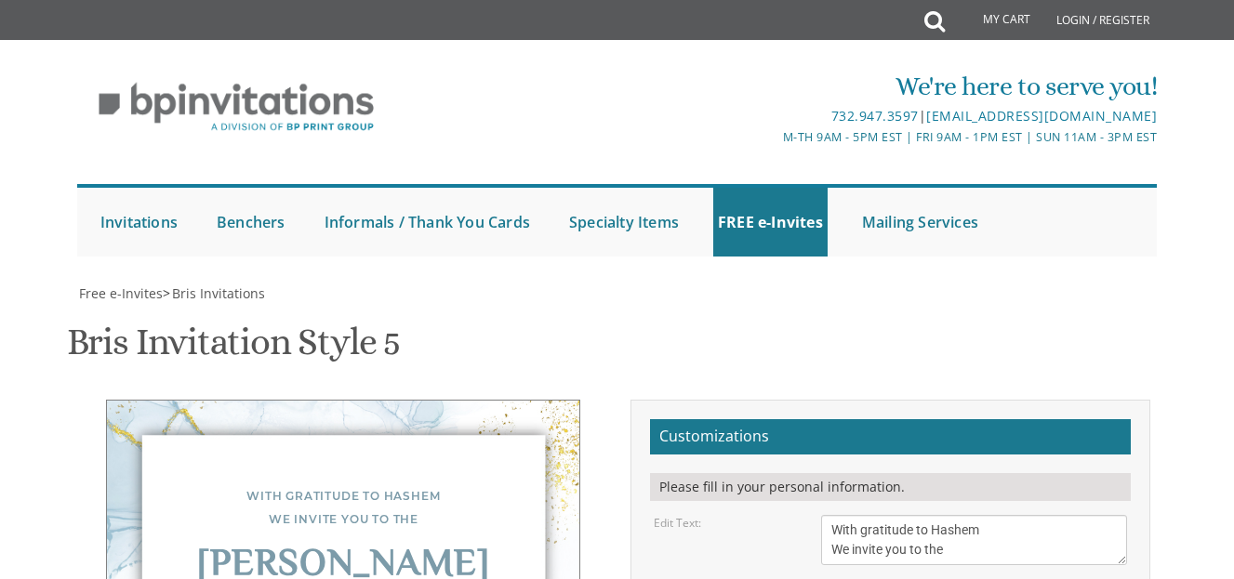
drag, startPoint x: 157, startPoint y: 55, endPoint x: 484, endPoint y: 72, distance: 326.9
drag, startPoint x: 484, startPoint y: 72, endPoint x: 454, endPoint y: 81, distance: 31.2
drag, startPoint x: 454, startPoint y: 81, endPoint x: 241, endPoint y: 85, distance: 213.0
drag, startPoint x: 241, startPoint y: 85, endPoint x: 201, endPoint y: 85, distance: 40.0
drag, startPoint x: 201, startPoint y: 85, endPoint x: 178, endPoint y: 83, distance: 23.3
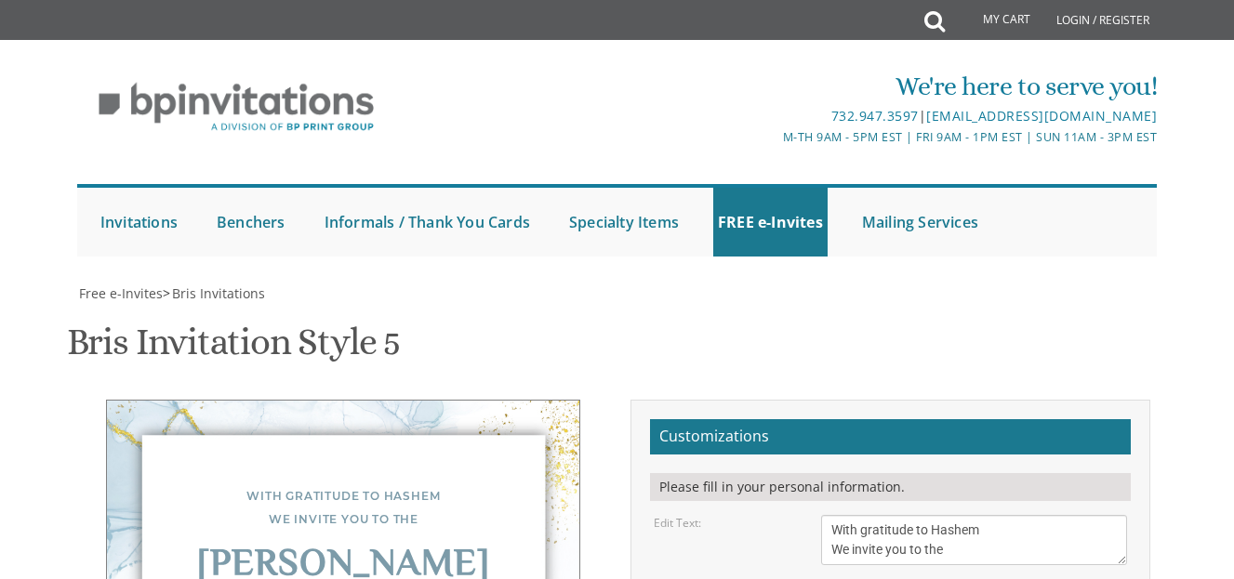
drag, startPoint x: 178, startPoint y: 83, endPoint x: 154, endPoint y: 28, distance: 59.6
drag, startPoint x: 363, startPoint y: 174, endPoint x: 218, endPoint y: 229, distance: 155.1
drag, startPoint x: 218, startPoint y: 229, endPoint x: 211, endPoint y: 126, distance: 103.4
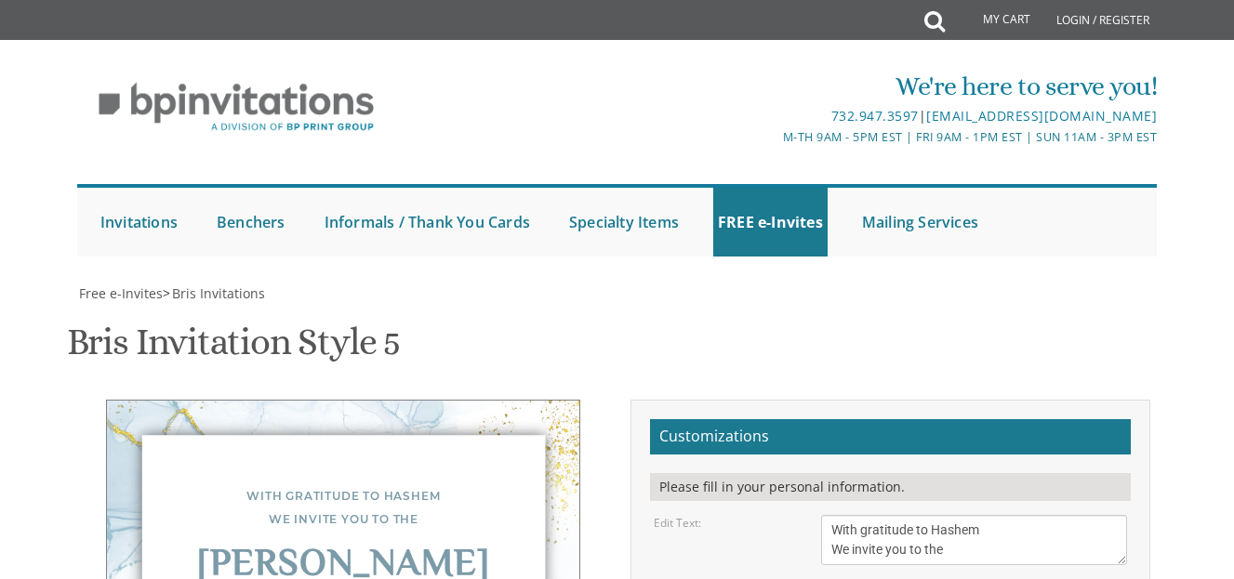
drag, startPoint x: 211, startPoint y: 126, endPoint x: 190, endPoint y: 55, distance: 73.9
click at [190, 485] on div "With gratitude to Hashem We invite you to the" at bounding box center [343, 508] width 398 height 47
drag, startPoint x: 213, startPoint y: 188, endPoint x: 189, endPoint y: 193, distance: 24.8
drag, startPoint x: 189, startPoint y: 193, endPoint x: 172, endPoint y: 190, distance: 17.2
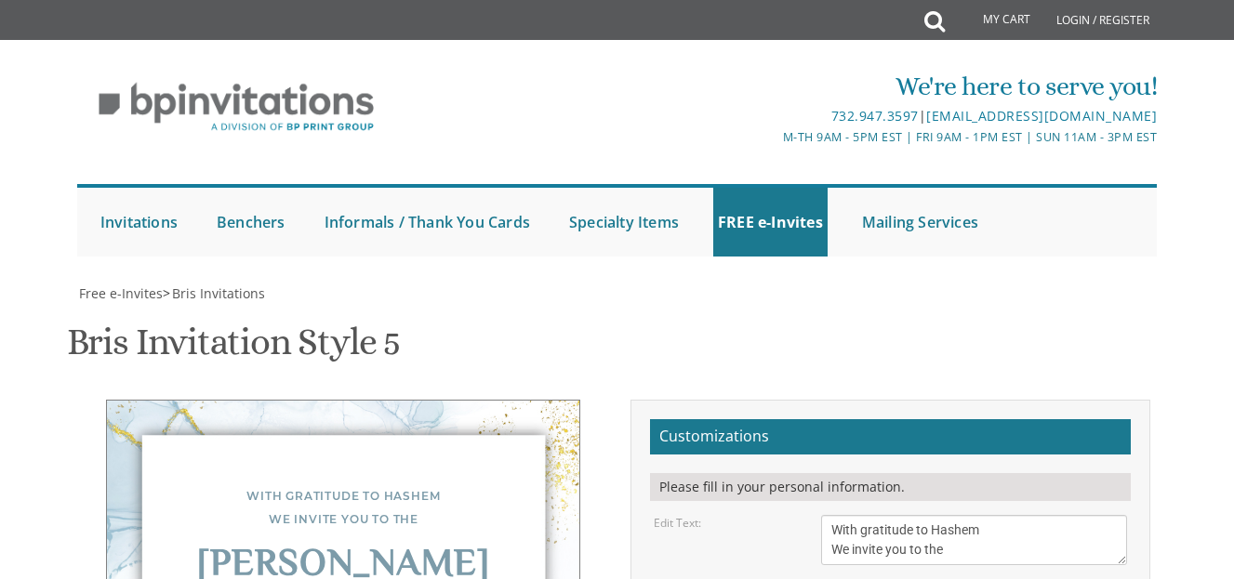
click at [172, 485] on div "With gratitude to Hashem We invite you to the" at bounding box center [343, 508] width 398 height 47
drag, startPoint x: 172, startPoint y: 190, endPoint x: 152, endPoint y: 178, distance: 23.8
drag, startPoint x: 152, startPoint y: 178, endPoint x: 521, endPoint y: 239, distance: 374.3
drag, startPoint x: 521, startPoint y: 239, endPoint x: 364, endPoint y: 217, distance: 158.8
drag, startPoint x: 364, startPoint y: 217, endPoint x: 770, endPoint y: 311, distance: 417.2
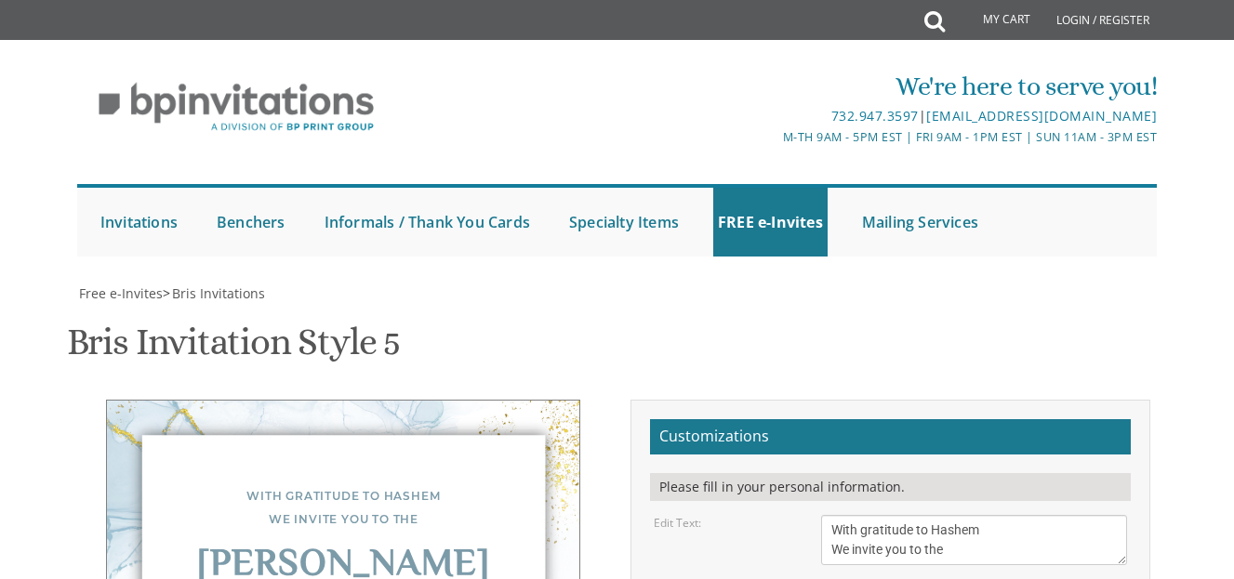
type input "[EMAIL_ADDRESS][DOMAIN_NAME]"
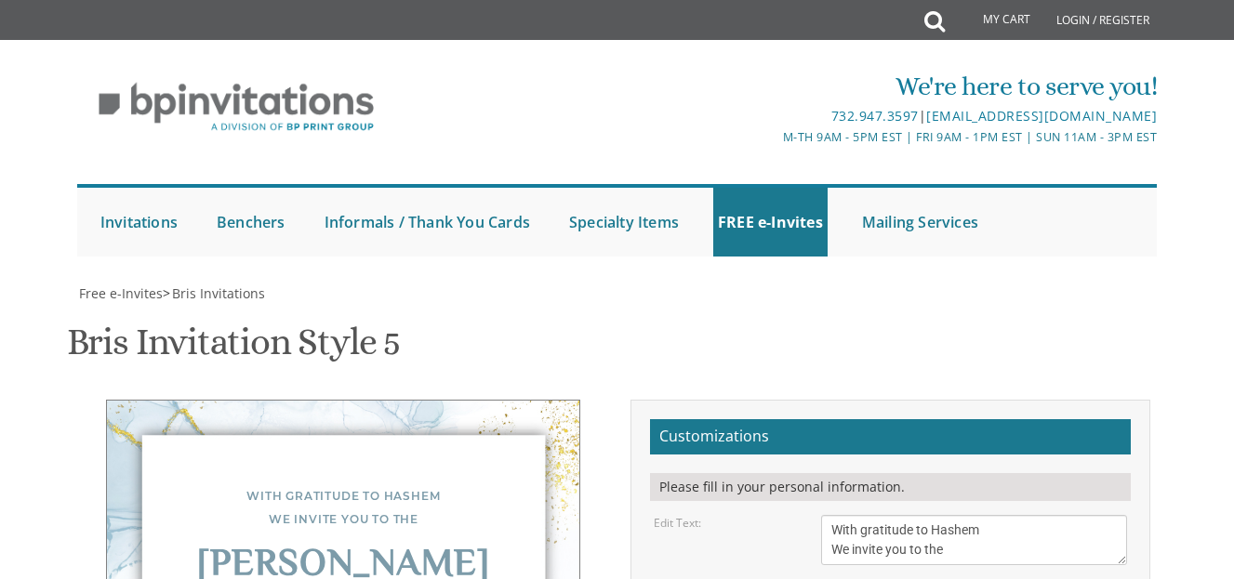
type textarea "Of our dear son This Shabbos Parshas Ki Teitzei Tehilas [PERSON_NAME]/ TAPS (Me…"
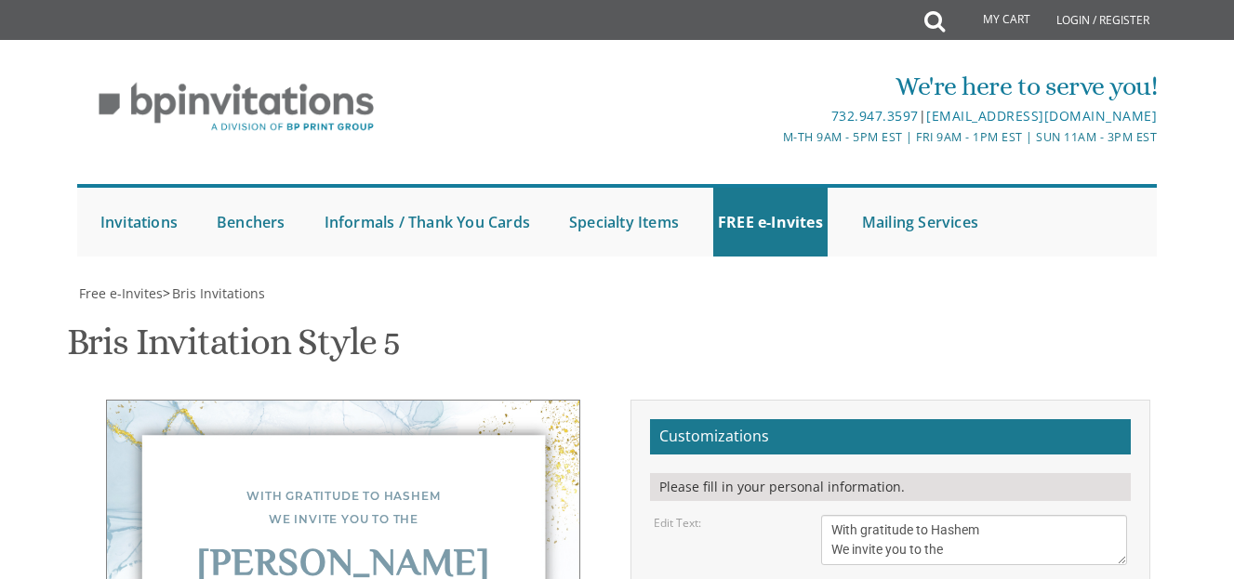
drag, startPoint x: 460, startPoint y: 362, endPoint x: 749, endPoint y: 393, distance: 290.1
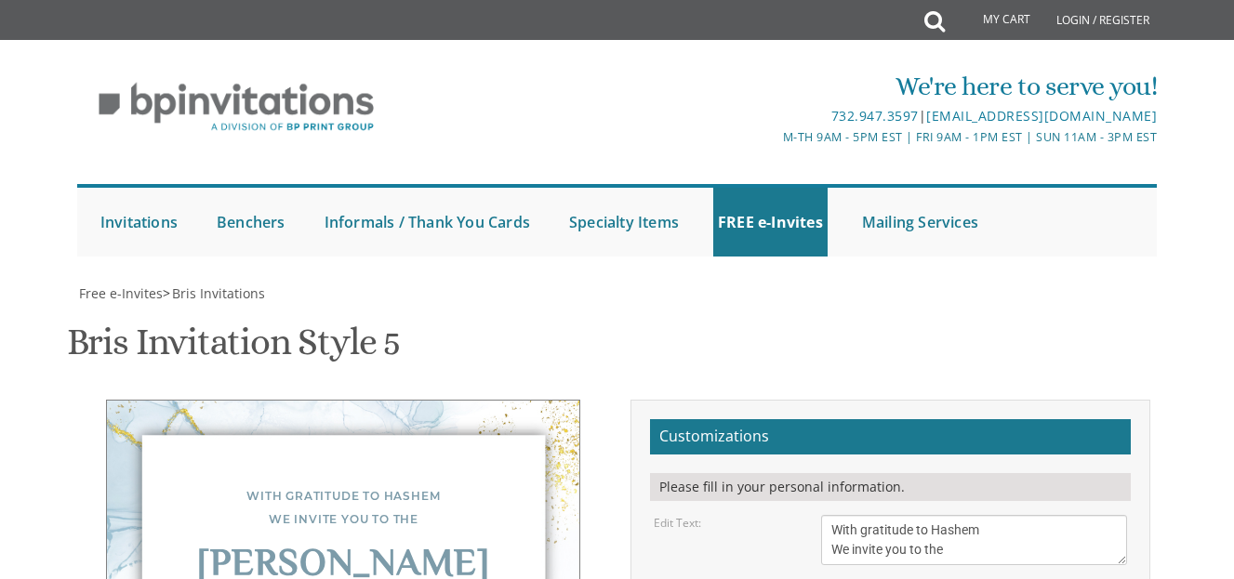
scroll to position [462, 0]
